Goal: Obtain resource: Download file/media

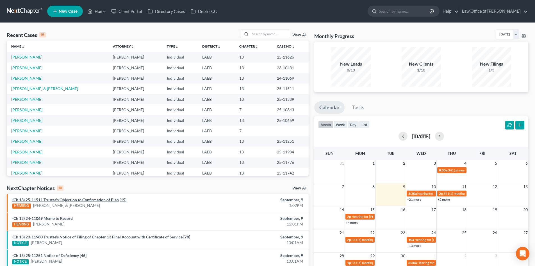
click at [96, 200] on link "(Ch 13) 25-11511 Trustee's Objection to Confirmation of Plan [15]" at bounding box center [69, 199] width 114 height 5
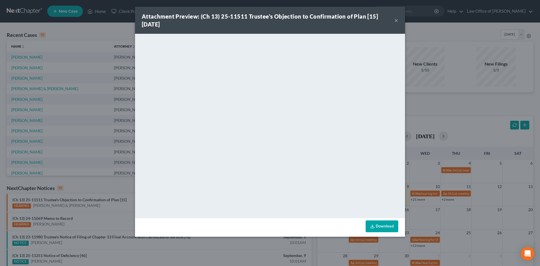
click at [375, 227] on link "Download" at bounding box center [381, 226] width 33 height 12
click at [396, 21] on button "×" at bounding box center [396, 20] width 4 height 7
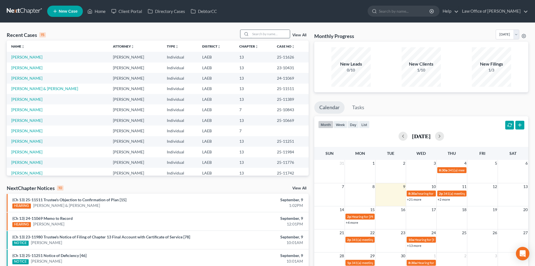
click at [270, 35] on input "search" at bounding box center [270, 34] width 39 height 8
type input "[PERSON_NAME]"
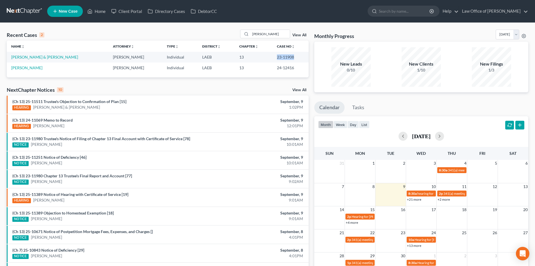
drag, startPoint x: 289, startPoint y: 58, endPoint x: 263, endPoint y: 59, distance: 25.6
click at [263, 59] on tr "[PERSON_NAME] & [PERSON_NAME] Individual LAEB 13 23-11908" at bounding box center [158, 57] width 302 height 10
copy tr "23-11908"
click at [282, 58] on td "23-11908" at bounding box center [291, 57] width 36 height 10
drag, startPoint x: 286, startPoint y: 57, endPoint x: 271, endPoint y: 58, distance: 15.8
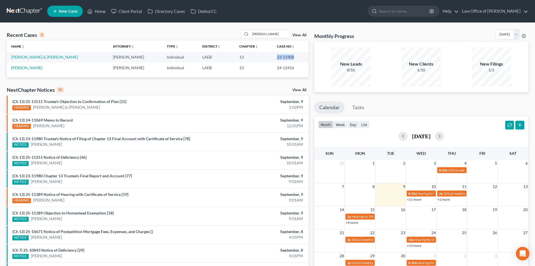
click at [273, 58] on td "23-11908" at bounding box center [291, 57] width 36 height 10
copy td "23-11908"
